Goal: Information Seeking & Learning: Learn about a topic

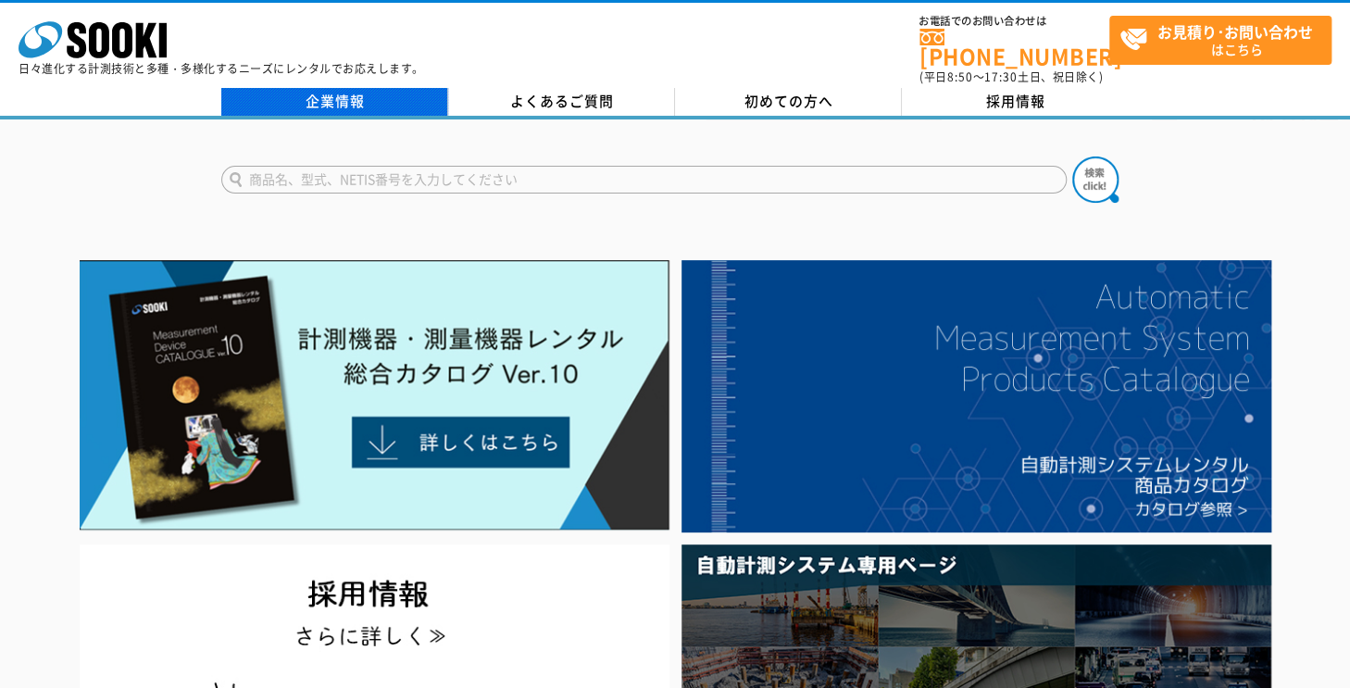
click at [349, 96] on link "企業情報" at bounding box center [334, 102] width 227 height 28
click at [345, 93] on link "企業情報" at bounding box center [334, 102] width 227 height 28
click at [349, 93] on link "企業情報" at bounding box center [334, 102] width 227 height 28
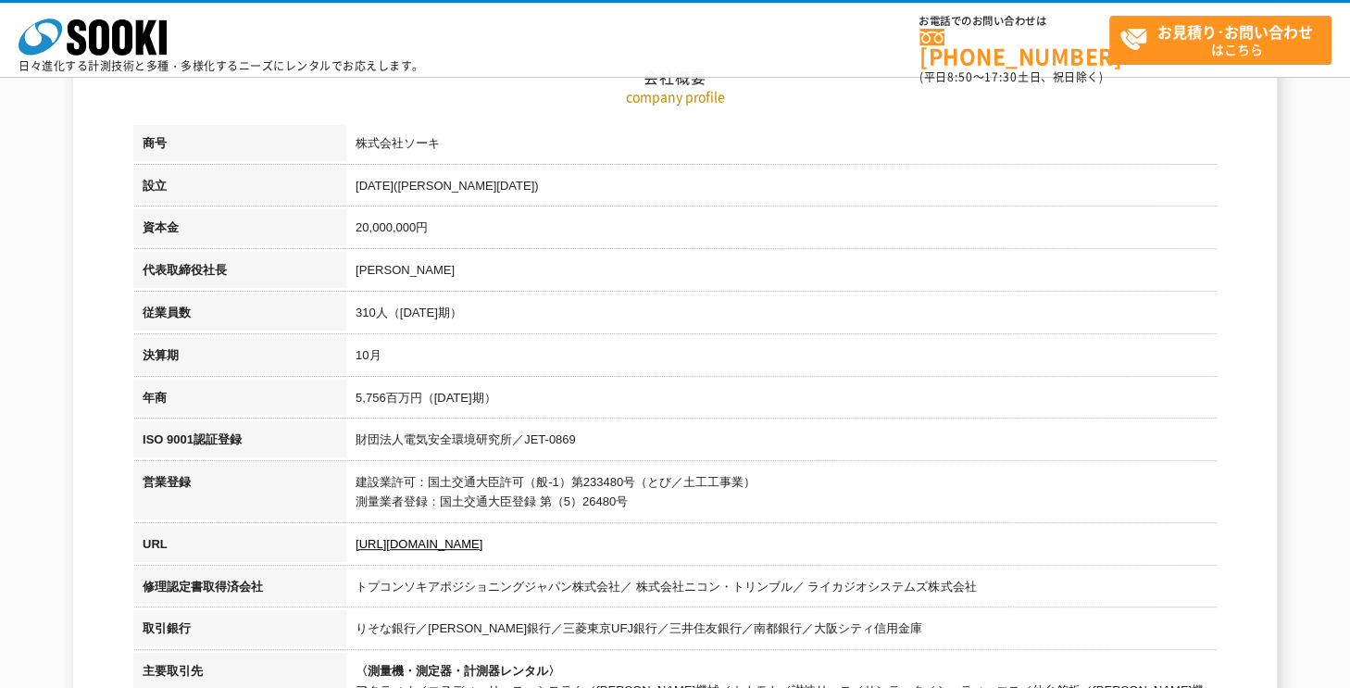
scroll to position [556, 0]
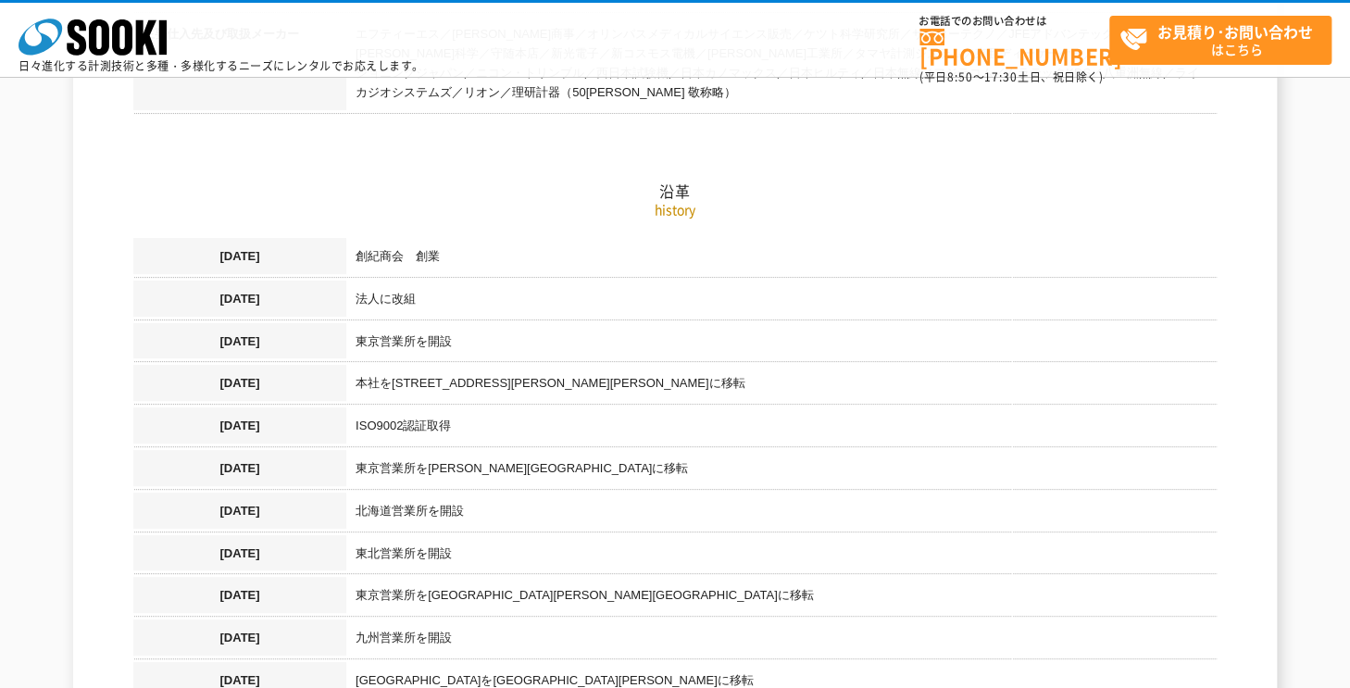
scroll to position [1204, 0]
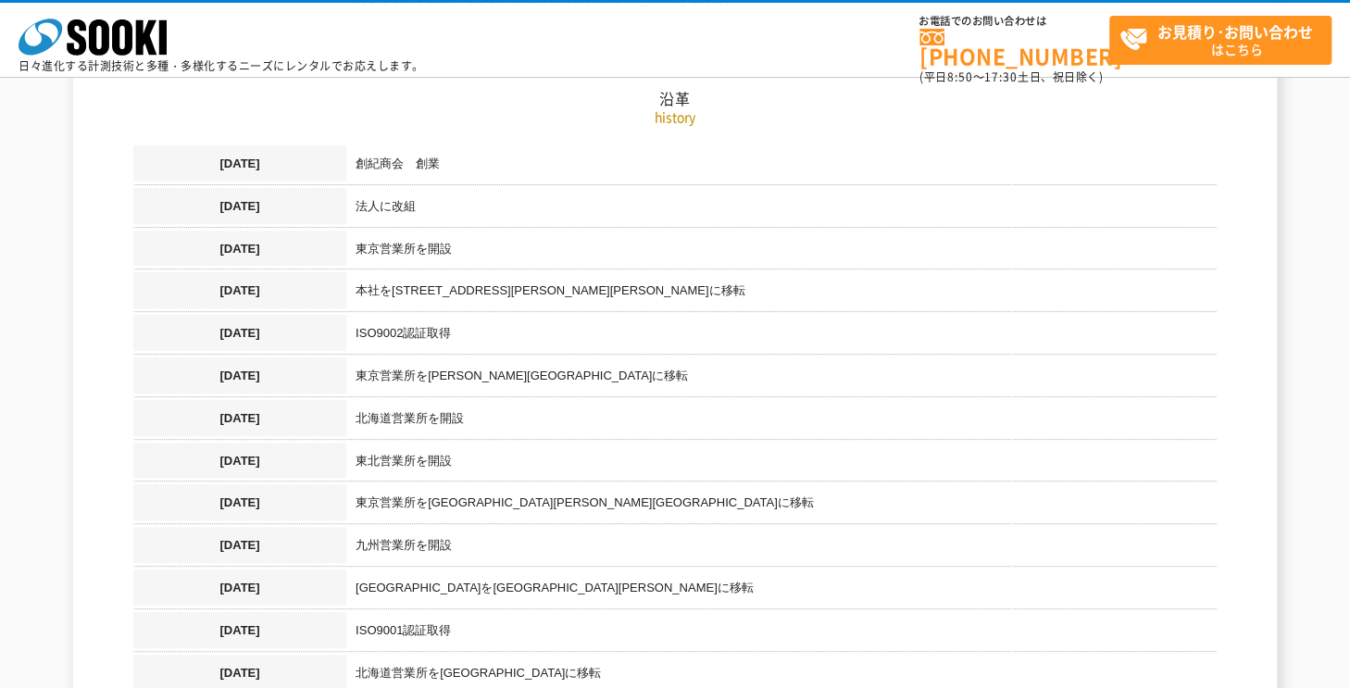
click at [511, 232] on td "東京営業所を開設" at bounding box center [781, 252] width 871 height 43
click at [534, 188] on td "法人に改組" at bounding box center [781, 209] width 871 height 43
click at [522, 207] on td "法人に改組" at bounding box center [781, 209] width 871 height 43
click at [541, 155] on td "創紀商会　創業" at bounding box center [781, 166] width 871 height 43
click at [553, 145] on td "創紀商会　創業" at bounding box center [781, 166] width 871 height 43
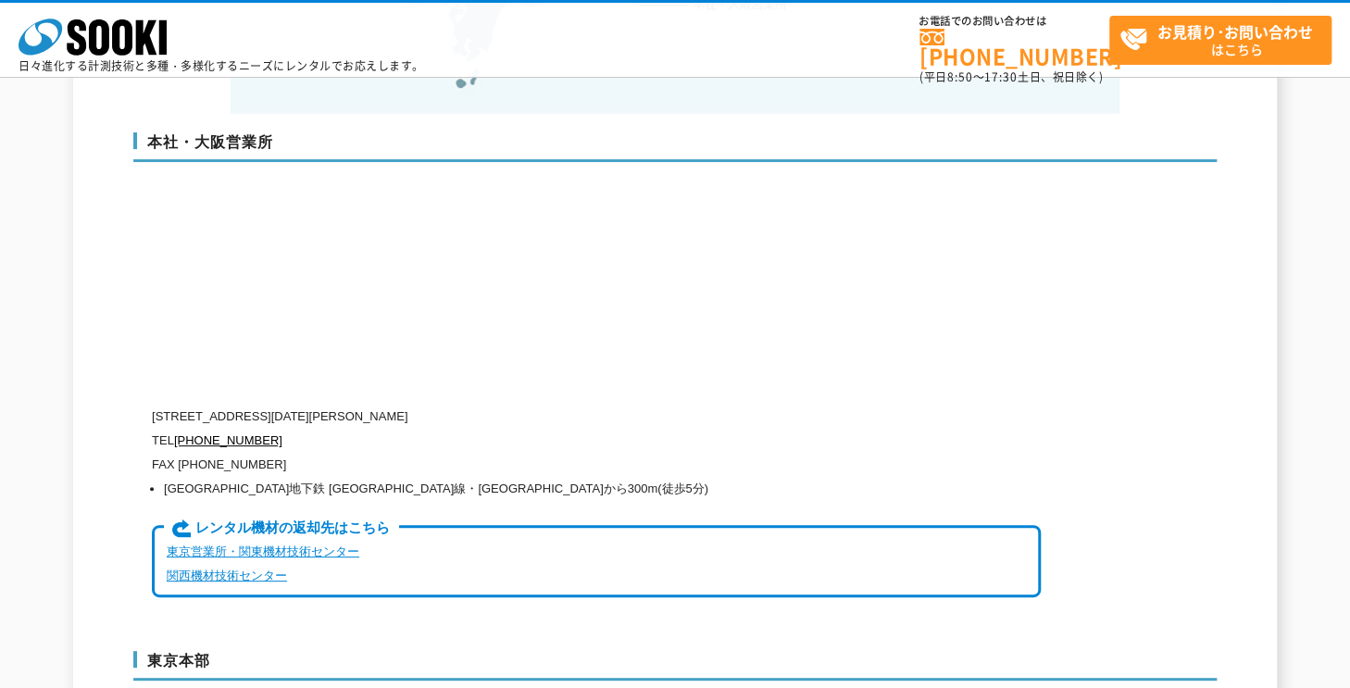
scroll to position [4766, 0]
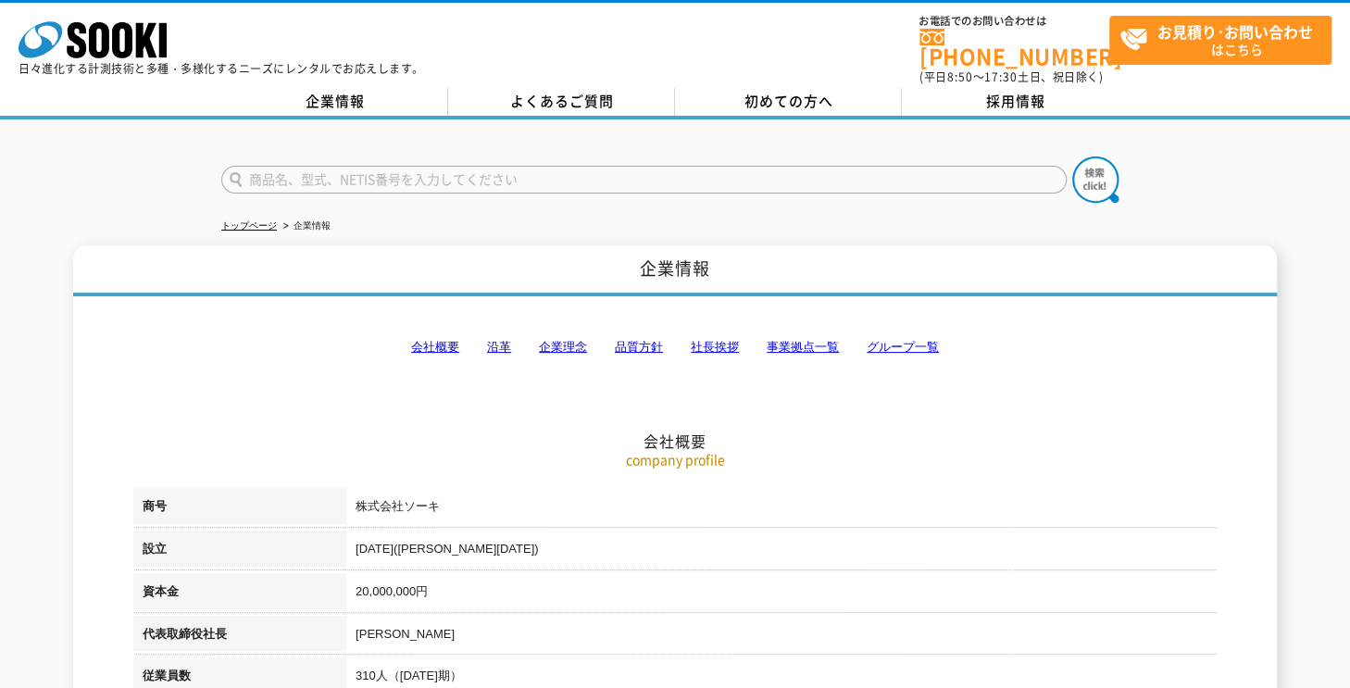
click at [822, 340] on link "事業拠点一覧" at bounding box center [803, 347] width 72 height 14
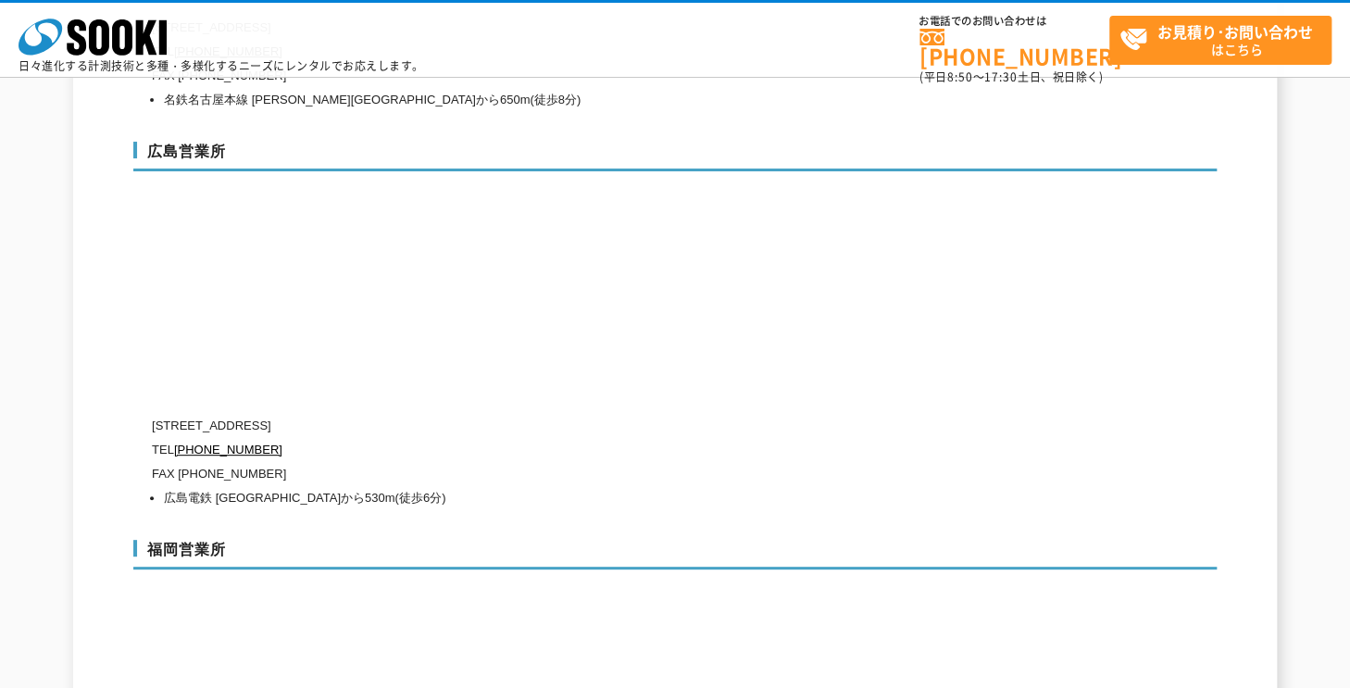
scroll to position [6710, 0]
